Goal: Task Accomplishment & Management: Use online tool/utility

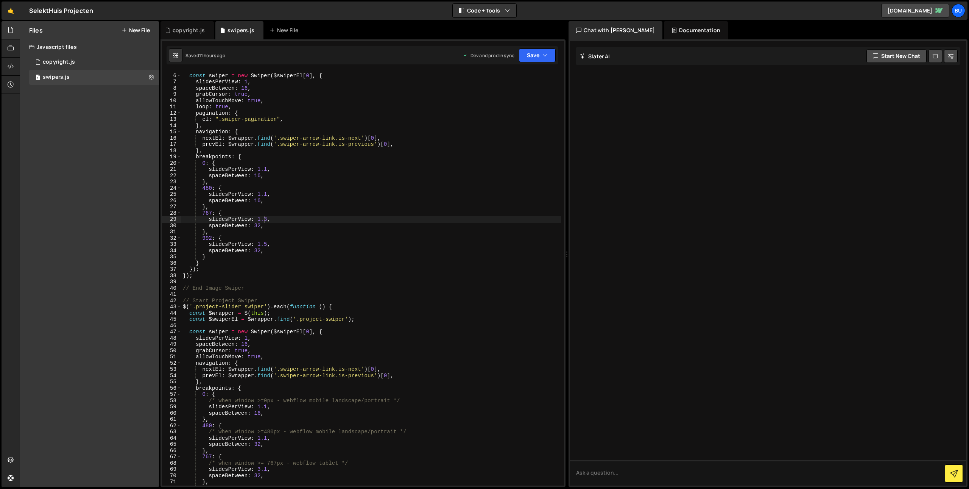
select select "68a312d3d91dc0fc078002cd"
click at [11, 29] on icon at bounding box center [11, 30] width 6 height 8
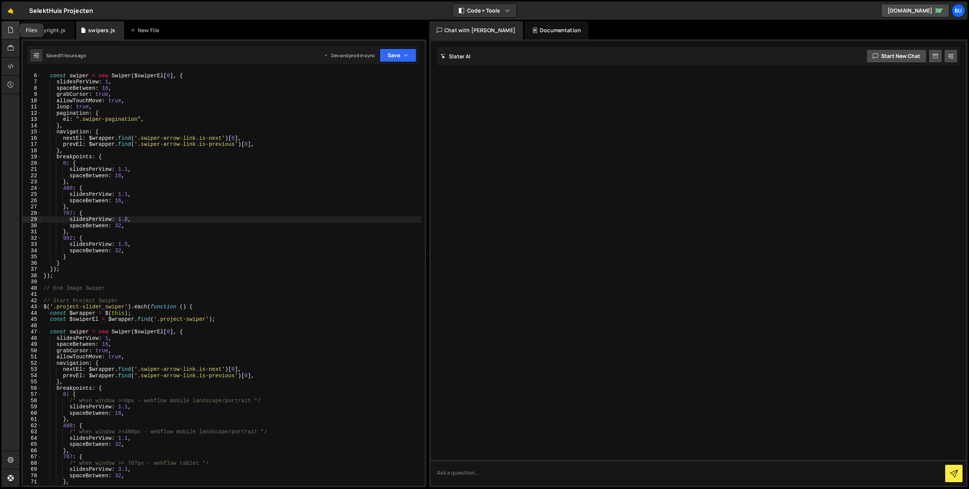
click at [9, 32] on icon at bounding box center [11, 30] width 6 height 8
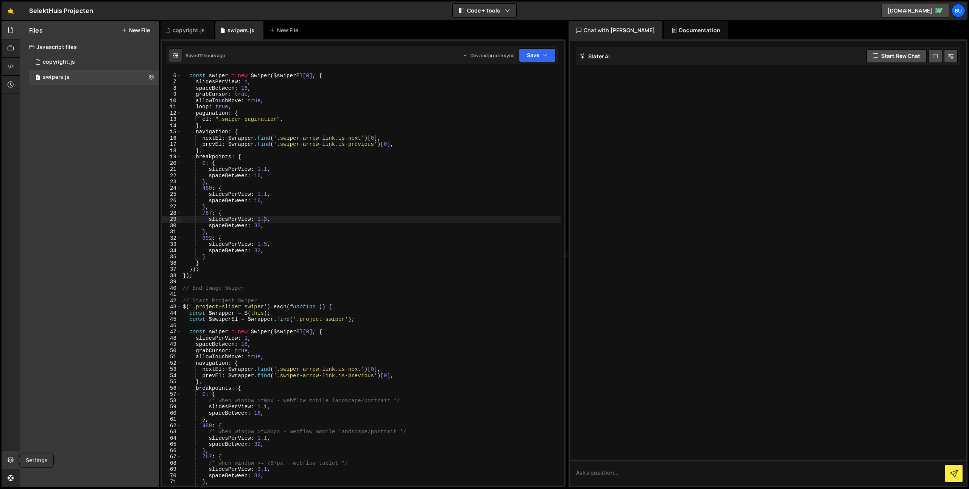
click at [9, 459] on icon at bounding box center [11, 459] width 6 height 8
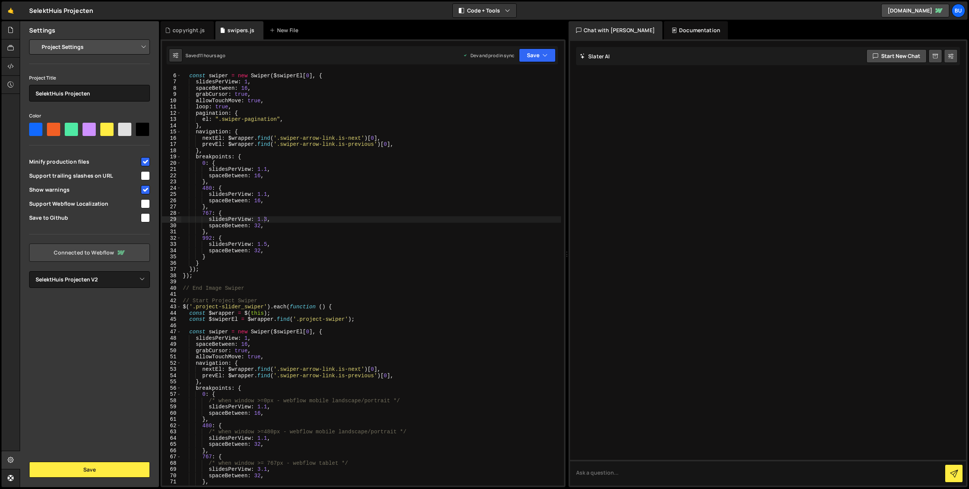
click at [92, 248] on link "Connected to Webflow" at bounding box center [89, 252] width 121 height 18
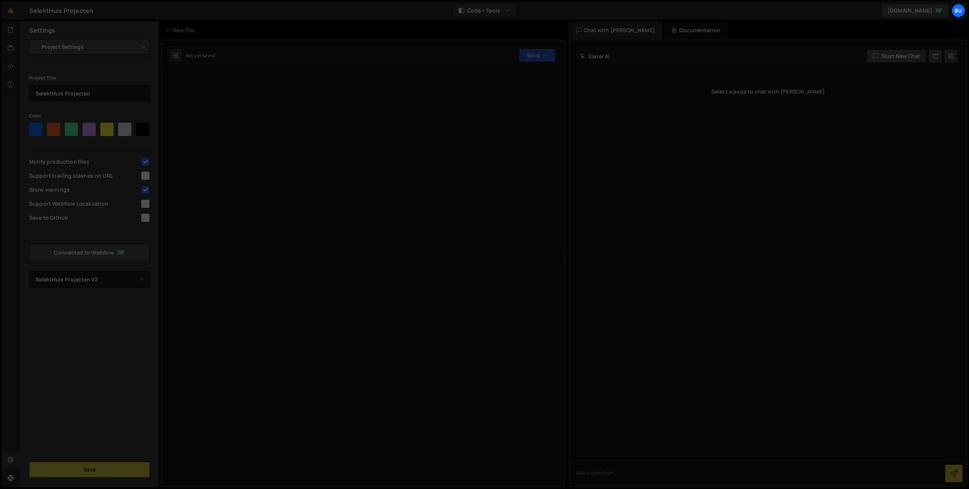
select select "68a312d3d91dc0fc078002cd"
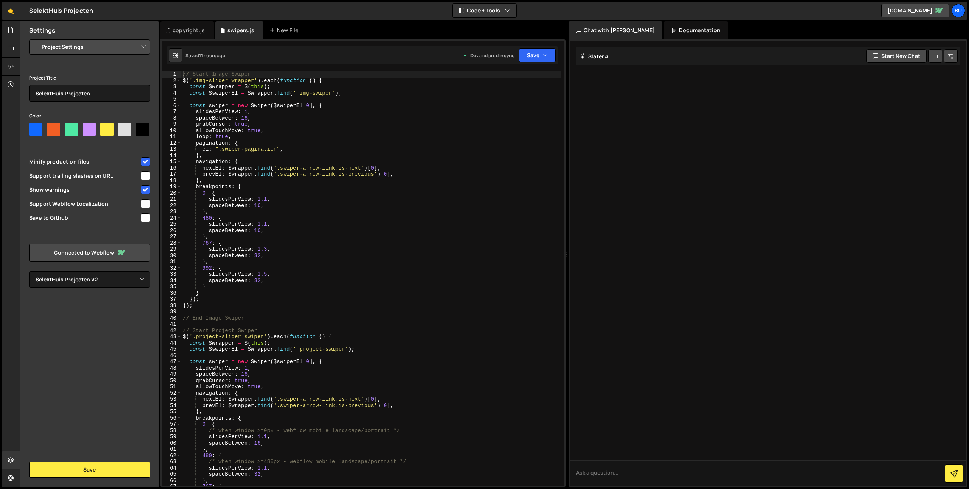
click at [147, 204] on input "checkbox" at bounding box center [145, 203] width 9 height 9
click at [147, 201] on input "checkbox" at bounding box center [145, 203] width 9 height 9
checkbox input "false"
click at [311, 201] on div "// Start Image Swiper $ ( '.img-slider_wrapper' ) . each ( function ( ) { const…" at bounding box center [371, 284] width 380 height 427
click at [101, 468] on button "Save" at bounding box center [89, 469] width 121 height 16
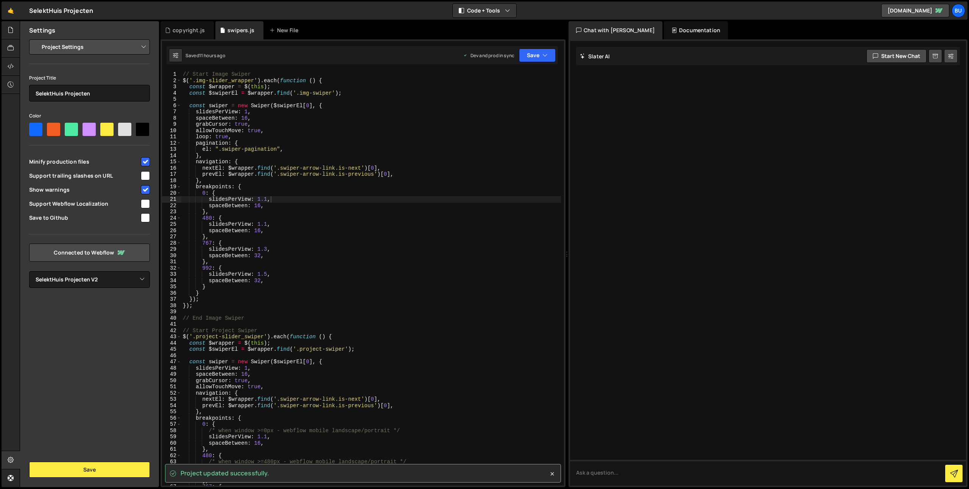
type textarea "// End Image Swiper"
click at [360, 320] on div "// Start Image Swiper $ ( '.img-slider_wrapper' ) . each ( function ( ) { const…" at bounding box center [371, 284] width 380 height 427
